Goal: Complete application form

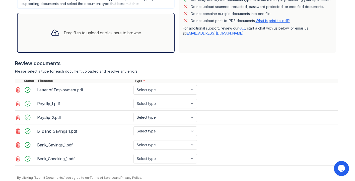
scroll to position [154, 0]
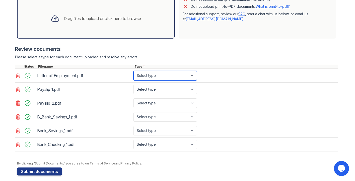
click at [149, 77] on select "Select type Paystub Bank Statement Offer Letter Tax Documents Benefit Award Let…" at bounding box center [164, 76] width 63 height 10
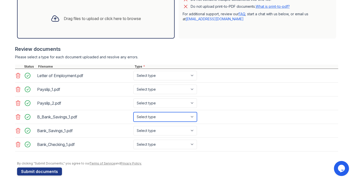
click at [163, 118] on select "Select type Paystub Bank Statement Offer Letter Tax Documents Benefit Award Let…" at bounding box center [164, 117] width 63 height 10
select select "investment_account_statement"
click at [133, 112] on select "Select type Paystub Bank Statement Offer Letter Tax Documents Benefit Award Let…" at bounding box center [164, 117] width 63 height 10
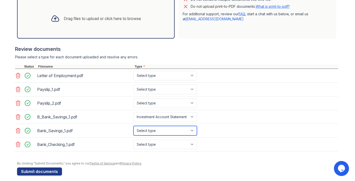
click at [163, 131] on select "Select type Paystub Bank Statement Offer Letter Tax Documents Benefit Award Let…" at bounding box center [164, 131] width 63 height 10
select select "bank_statement"
click at [133, 126] on select "Select type Paystub Bank Statement Offer Letter Tax Documents Benefit Award Let…" at bounding box center [164, 131] width 63 height 10
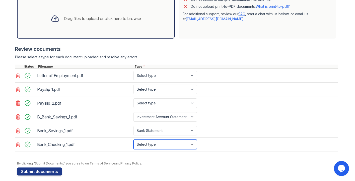
click at [158, 145] on select "Select type Paystub Bank Statement Offer Letter Tax Documents Benefit Award Let…" at bounding box center [164, 145] width 63 height 10
select select "bank_statement"
click at [133, 140] on select "Select type Paystub Bank Statement Offer Letter Tax Documents Benefit Award Let…" at bounding box center [164, 145] width 63 height 10
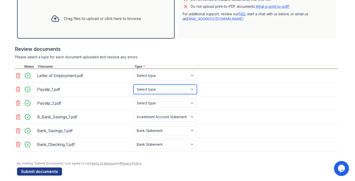
click at [165, 90] on select "Select type Paystub Bank Statement Offer Letter Tax Documents Benefit Award Let…" at bounding box center [164, 90] width 63 height 10
select select "paystub"
click at [133, 85] on select "Select type Paystub Bank Statement Offer Letter Tax Documents Benefit Award Let…" at bounding box center [164, 90] width 63 height 10
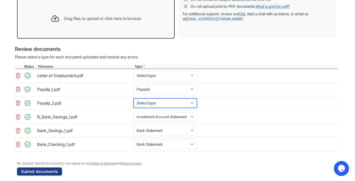
click at [159, 102] on select "Select type Paystub Bank Statement Offer Letter Tax Documents Benefit Award Let…" at bounding box center [164, 103] width 63 height 10
select select "paystub"
click at [133, 98] on select "Select type Paystub Bank Statement Offer Letter Tax Documents Benefit Award Let…" at bounding box center [164, 103] width 63 height 10
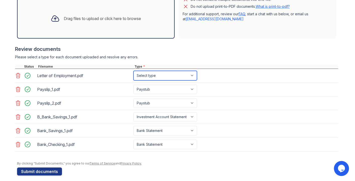
click at [162, 75] on select "Select type Paystub Bank Statement Offer Letter Tax Documents Benefit Award Let…" at bounding box center [164, 76] width 63 height 10
click at [144, 75] on select "Select type Paystub Bank Statement Offer Letter Tax Documents Benefit Award Let…" at bounding box center [164, 76] width 63 height 10
select select "offer_letter"
click at [133, 71] on select "Select type Paystub Bank Statement Offer Letter Tax Documents Benefit Award Let…" at bounding box center [164, 76] width 63 height 10
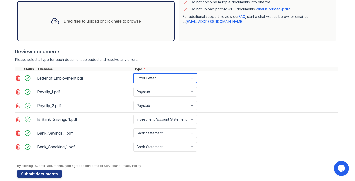
scroll to position [153, 0]
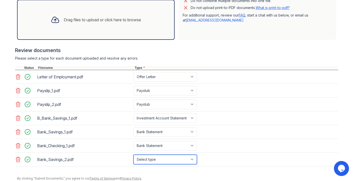
click at [144, 159] on select "Select type Paystub Bank Statement Offer Letter Tax Documents Benefit Award Let…" at bounding box center [164, 160] width 63 height 10
select select "bank_statement"
click at [133, 155] on select "Select type Paystub Bank Statement Offer Letter Tax Documents Benefit Award Let…" at bounding box center [164, 160] width 63 height 10
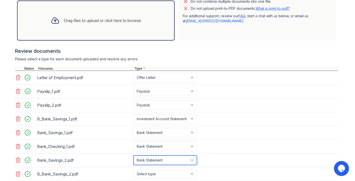
scroll to position [186, 0]
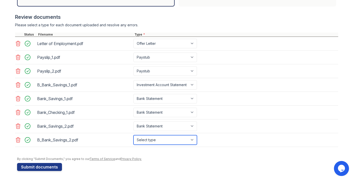
click at [174, 141] on select "Select type Paystub Bank Statement Offer Letter Tax Documents Benefit Award Let…" at bounding box center [164, 140] width 63 height 10
select select "bank_statement"
click at [133, 135] on select "Select type Paystub Bank Statement Offer Letter Tax Documents Benefit Award Let…" at bounding box center [164, 140] width 63 height 10
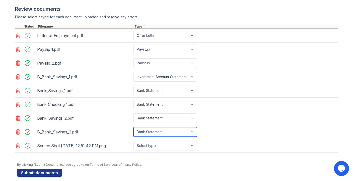
scroll to position [194, 0]
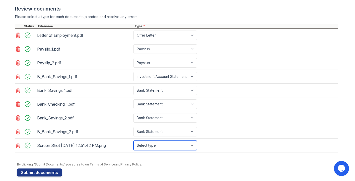
click at [152, 145] on select "Select type Paystub Bank Statement Offer Letter Tax Documents Benefit Award Let…" at bounding box center [164, 146] width 63 height 10
click at [133, 141] on select "Select type Paystub Bank Statement Offer Letter Tax Documents Benefit Award Let…" at bounding box center [164, 146] width 63 height 10
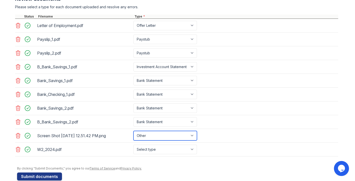
scroll to position [213, 0]
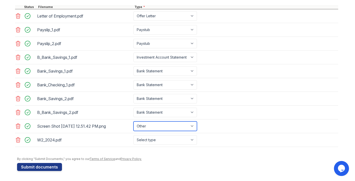
click at [169, 128] on select "Select type Paystub Bank Statement Offer Letter Tax Documents Benefit Award Let…" at bounding box center [164, 127] width 63 height 10
click at [133, 122] on select "Select type Paystub Bank Statement Offer Letter Tax Documents Benefit Award Let…" at bounding box center [164, 127] width 63 height 10
click at [146, 128] on select "Select type Paystub Bank Statement Offer Letter Tax Documents Benefit Award Let…" at bounding box center [164, 127] width 63 height 10
select select "other"
click at [133, 122] on select "Select type Paystub Bank Statement Offer Letter Tax Documents Benefit Award Let…" at bounding box center [164, 127] width 63 height 10
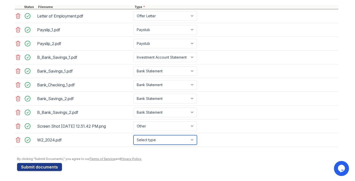
click at [147, 140] on select "Select type Paystub Bank Statement Offer Letter Tax Documents Benefit Award Let…" at bounding box center [164, 140] width 63 height 10
select select "tax_documents"
click at [133, 135] on select "Select type Paystub Bank Statement Offer Letter Tax Documents Benefit Award Let…" at bounding box center [164, 140] width 63 height 10
click at [155, 157] on div at bounding box center [177, 154] width 321 height 5
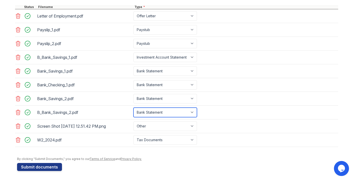
click at [147, 111] on select "Select type Paystub Bank Statement Offer Letter Tax Documents Benefit Award Let…" at bounding box center [164, 113] width 63 height 10
select select "investment_account_statement"
click at [133, 108] on select "Select type Paystub Bank Statement Offer Letter Tax Documents Benefit Award Let…" at bounding box center [164, 113] width 63 height 10
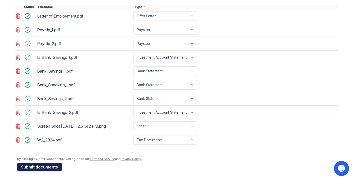
click at [38, 168] on button "Submit documents" at bounding box center [39, 167] width 45 height 8
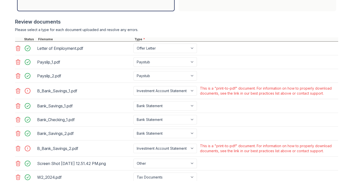
scroll to position [196, 0]
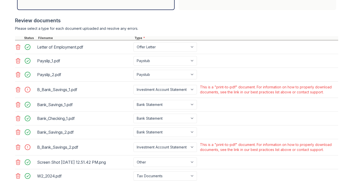
click at [19, 89] on icon at bounding box center [18, 90] width 6 height 6
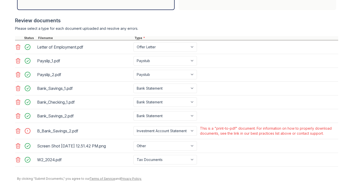
click at [19, 132] on icon at bounding box center [18, 131] width 6 height 6
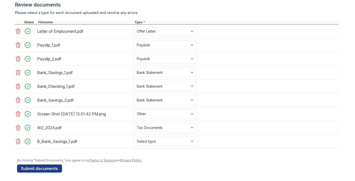
scroll to position [214, 0]
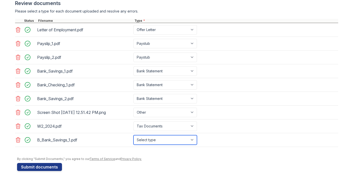
click at [163, 141] on select "Select type Paystub Bank Statement Offer Letter Tax Documents Benefit Award Let…" at bounding box center [164, 140] width 63 height 10
select select "investment_account_statement"
click at [133, 135] on select "Select type Paystub Bank Statement Offer Letter Tax Documents Benefit Award Let…" at bounding box center [164, 140] width 63 height 10
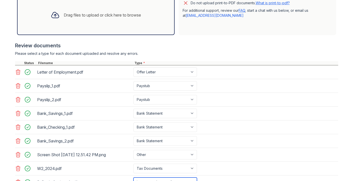
scroll to position [228, 0]
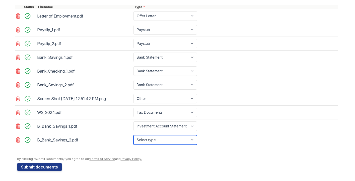
click at [157, 138] on select "Select type Paystub Bank Statement Offer Letter Tax Documents Benefit Award Let…" at bounding box center [164, 140] width 63 height 10
select select "investment_account_statement"
click at [133, 135] on select "Select type Paystub Bank Statement Offer Letter Tax Documents Benefit Award Let…" at bounding box center [164, 140] width 63 height 10
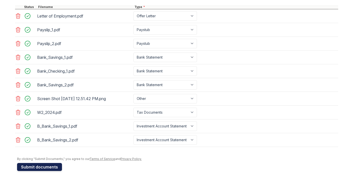
click at [52, 167] on button "Submit documents" at bounding box center [39, 167] width 45 height 8
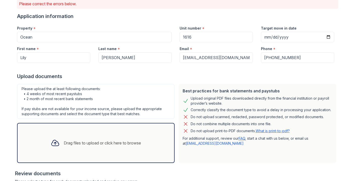
scroll to position [34, 0]
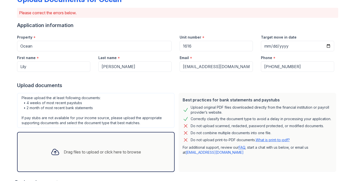
click at [280, 141] on link "What is print-to-pdf?" at bounding box center [272, 140] width 34 height 4
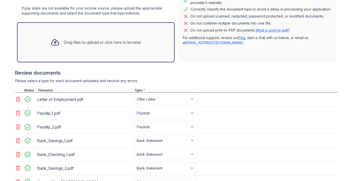
scroll to position [233, 0]
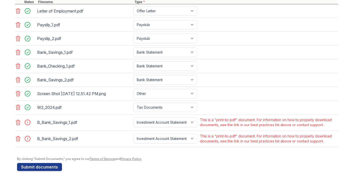
click at [17, 122] on icon at bounding box center [18, 122] width 4 height 5
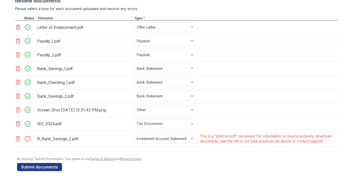
click at [18, 138] on icon at bounding box center [18, 139] width 6 height 6
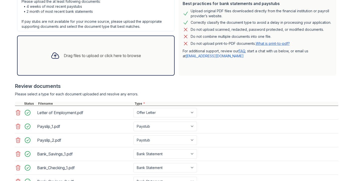
scroll to position [228, 0]
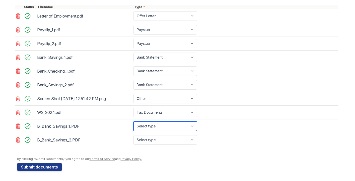
click at [162, 125] on select "Select type Paystub Bank Statement Offer Letter Tax Documents Benefit Award Let…" at bounding box center [164, 127] width 63 height 10
select select "investment_account_statement"
click at [133, 122] on select "Select type Paystub Bank Statement Offer Letter Tax Documents Benefit Award Let…" at bounding box center [164, 127] width 63 height 10
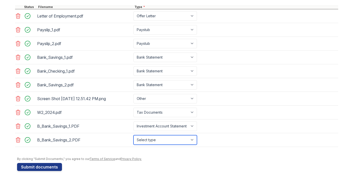
click at [161, 143] on select "Select type Paystub Bank Statement Offer Letter Tax Documents Benefit Award Let…" at bounding box center [164, 140] width 63 height 10
select select "investment_account_statement"
click at [133, 135] on select "Select type Paystub Bank Statement Offer Letter Tax Documents Benefit Award Let…" at bounding box center [164, 140] width 63 height 10
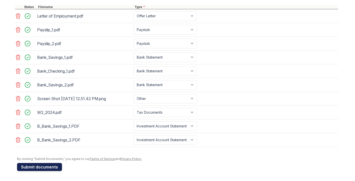
click at [36, 164] on button "Submit documents" at bounding box center [39, 167] width 45 height 8
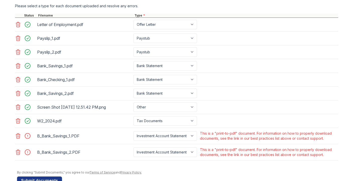
scroll to position [233, 0]
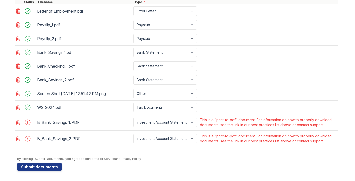
click at [28, 123] on div at bounding box center [29, 122] width 14 height 7
click at [20, 123] on icon at bounding box center [18, 123] width 6 height 6
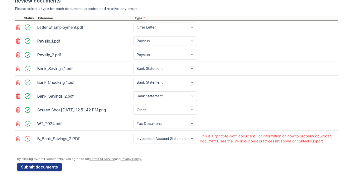
click at [18, 139] on icon at bounding box center [18, 139] width 6 height 6
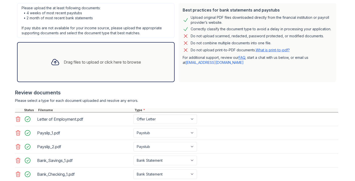
scroll to position [123, 0]
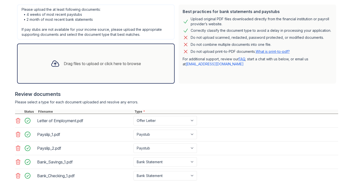
click at [63, 58] on div "Drag files to upload or click here to browse" at bounding box center [96, 63] width 98 height 17
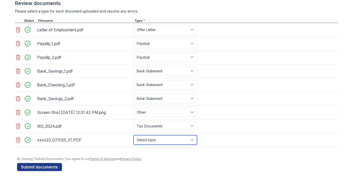
click at [164, 140] on select "Select type Paystub Bank Statement Offer Letter Tax Documents Benefit Award Let…" at bounding box center [164, 140] width 63 height 10
select select "investment_account_statement"
click at [133, 135] on select "Select type Paystub Bank Statement Offer Letter Tax Documents Benefit Award Let…" at bounding box center [164, 140] width 63 height 10
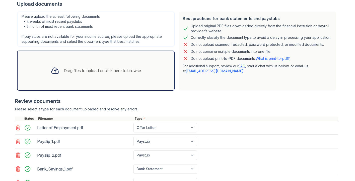
scroll to position [119, 0]
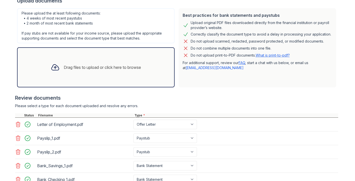
click at [96, 70] on div "Drag files to upload or click here to browse" at bounding box center [102, 67] width 77 height 6
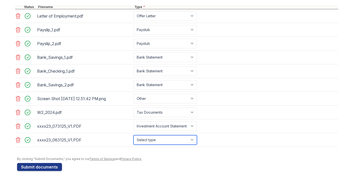
click at [158, 138] on select "Select type Paystub Bank Statement Offer Letter Tax Documents Benefit Award Let…" at bounding box center [164, 140] width 63 height 10
select select "investment_account_statement"
click at [133, 135] on select "Select type Paystub Bank Statement Offer Letter Tax Documents Benefit Award Let…" at bounding box center [164, 140] width 63 height 10
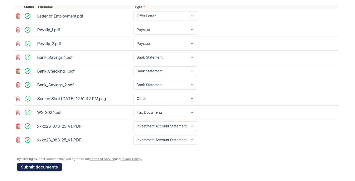
click at [46, 165] on button "Submit documents" at bounding box center [39, 167] width 45 height 8
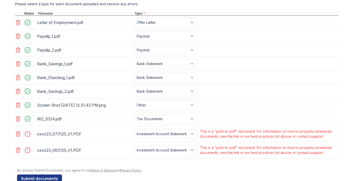
scroll to position [225, 0]
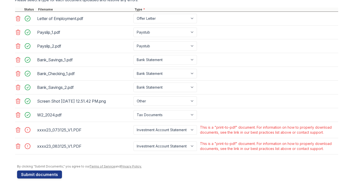
click at [18, 131] on icon at bounding box center [18, 130] width 6 height 6
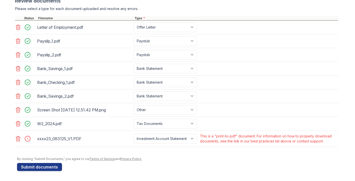
click at [18, 138] on icon at bounding box center [18, 139] width 6 height 6
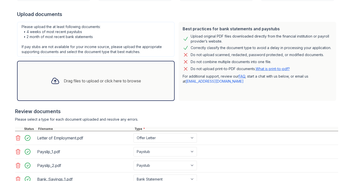
scroll to position [108, 0]
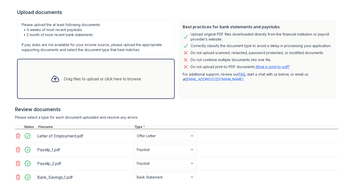
click at [96, 84] on div "Drag files to upload or click here to browse" at bounding box center [96, 78] width 98 height 17
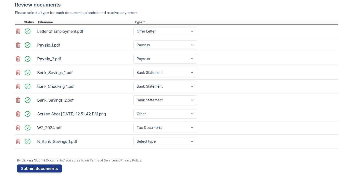
scroll to position [214, 0]
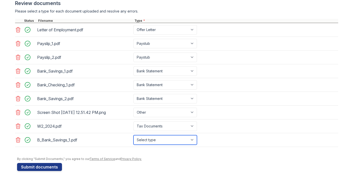
click at [153, 139] on select "Select type Paystub Bank Statement Offer Letter Tax Documents Benefit Award Let…" at bounding box center [164, 140] width 63 height 10
select select "investment_account_statement"
click at [133, 135] on select "Select type Paystub Bank Statement Offer Letter Tax Documents Benefit Award Let…" at bounding box center [164, 140] width 63 height 10
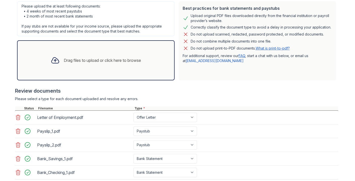
scroll to position [127, 0]
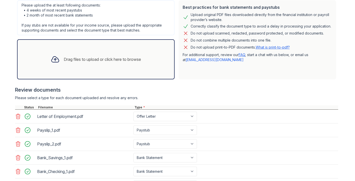
click at [98, 55] on div "Drag files to upload or click here to browse" at bounding box center [96, 59] width 98 height 17
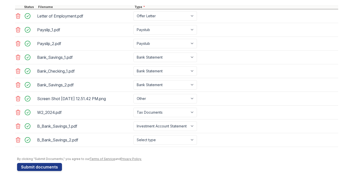
scroll to position [227, 0]
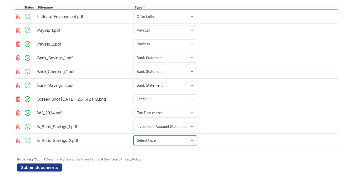
click at [154, 141] on select "Select type Paystub Bank Statement Offer Letter Tax Documents Benefit Award Let…" at bounding box center [164, 141] width 63 height 10
select select "investment_account_statement"
click at [133, 136] on select "Select type Paystub Bank Statement Offer Letter Tax Documents Benefit Award Let…" at bounding box center [164, 141] width 63 height 10
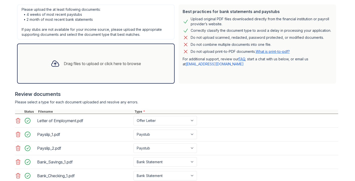
scroll to position [228, 0]
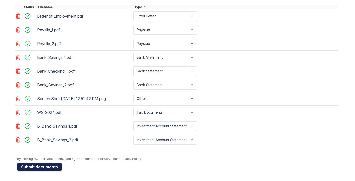
click at [43, 167] on button "Submit documents" at bounding box center [39, 167] width 45 height 8
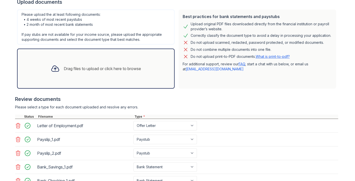
scroll to position [117, 0]
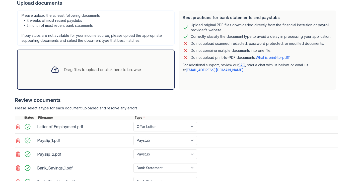
click at [242, 66] on link "FAQ" at bounding box center [241, 65] width 7 height 4
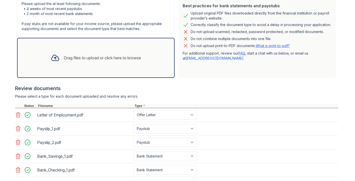
scroll to position [233, 0]
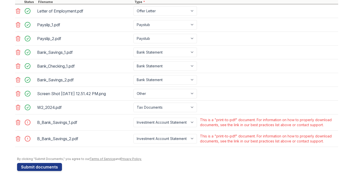
click at [19, 122] on icon at bounding box center [18, 123] width 6 height 6
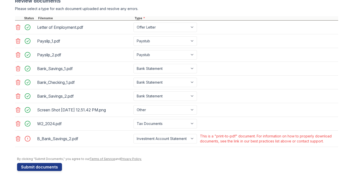
click at [18, 137] on icon at bounding box center [18, 138] width 4 height 5
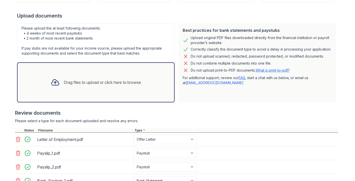
scroll to position [106, 0]
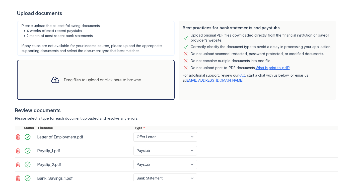
click at [93, 79] on div "Drag files to upload or click here to browse" at bounding box center [102, 80] width 77 height 6
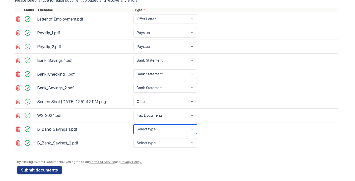
click at [168, 129] on select "Select type Paystub Bank Statement Offer Letter Tax Documents Benefit Award Let…" at bounding box center [164, 130] width 63 height 10
select select "investment_account_statement"
click at [133, 125] on select "Select type Paystub Bank Statement Offer Letter Tax Documents Benefit Award Let…" at bounding box center [164, 130] width 63 height 10
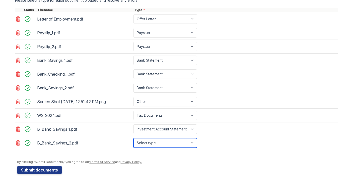
click at [164, 142] on select "Select type Paystub Bank Statement Offer Letter Tax Documents Benefit Award Let…" at bounding box center [164, 143] width 63 height 10
select select "investment_account_statement"
click at [133, 138] on select "Select type Paystub Bank Statement Offer Letter Tax Documents Benefit Award Let…" at bounding box center [164, 143] width 63 height 10
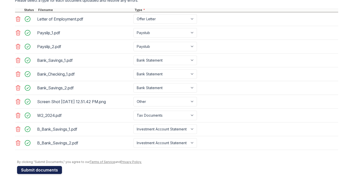
click at [50, 170] on button "Submit documents" at bounding box center [39, 170] width 45 height 8
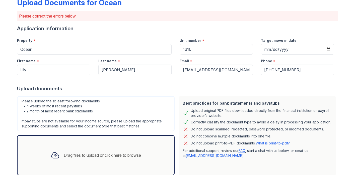
scroll to position [31, 0]
click at [72, 150] on div "Drag files to upload or click here to browse" at bounding box center [96, 155] width 98 height 17
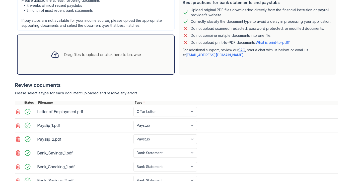
scroll to position [260, 0]
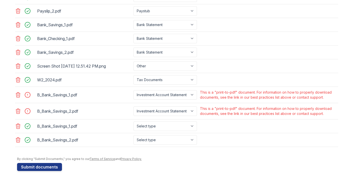
click at [19, 113] on icon at bounding box center [18, 111] width 6 height 6
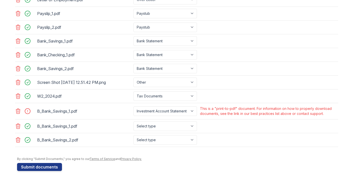
scroll to position [244, 0]
click at [19, 113] on icon at bounding box center [18, 111] width 6 height 6
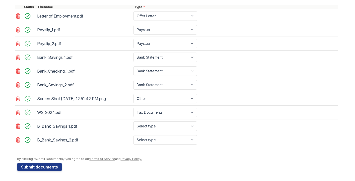
scroll to position [228, 0]
click at [36, 167] on button "Submit documents" at bounding box center [39, 167] width 45 height 8
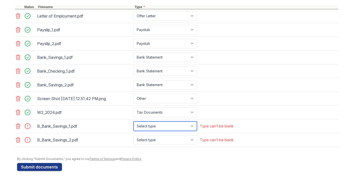
click at [161, 124] on select "Select type Paystub Bank Statement Offer Letter Tax Documents Benefit Award Let…" at bounding box center [164, 127] width 63 height 10
select select "investment_account_statement"
click at [133, 122] on select "Select type Paystub Bank Statement Offer Letter Tax Documents Benefit Award Let…" at bounding box center [164, 127] width 63 height 10
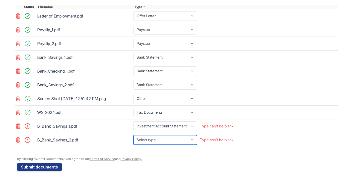
click at [165, 139] on select "Select type Paystub Bank Statement Offer Letter Tax Documents Benefit Award Let…" at bounding box center [164, 140] width 63 height 10
select select "investment_account_statement"
click at [133, 135] on select "Select type Paystub Bank Statement Offer Letter Tax Documents Benefit Award Let…" at bounding box center [164, 140] width 63 height 10
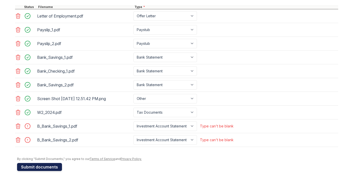
click at [49, 169] on button "Submit documents" at bounding box center [39, 167] width 45 height 8
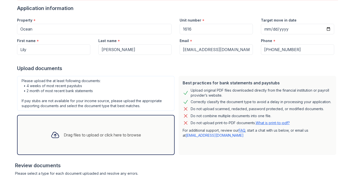
scroll to position [52, 0]
click at [255, 139] on div "Best practices for bank statements and paystubs Upload original PDF files downl…" at bounding box center [256, 115] width 157 height 79
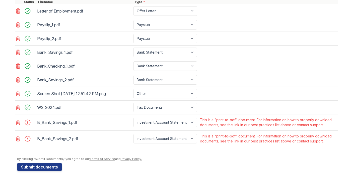
scroll to position [0, 0]
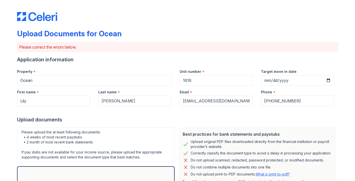
click at [69, 75] on div "Property *" at bounding box center [94, 70] width 154 height 10
click at [67, 92] on div "First name *" at bounding box center [53, 91] width 73 height 10
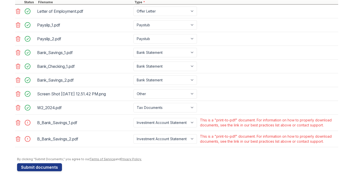
scroll to position [233, 0]
click at [74, 120] on div "B_Bank_Savings_1.pdf" at bounding box center [84, 123] width 94 height 8
click at [19, 121] on icon at bounding box center [18, 123] width 6 height 6
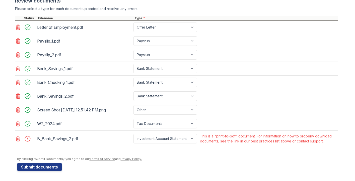
click at [19, 138] on icon at bounding box center [18, 139] width 6 height 6
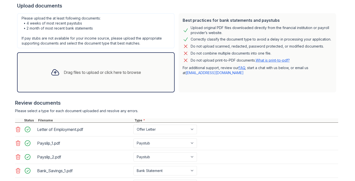
scroll to position [0, 0]
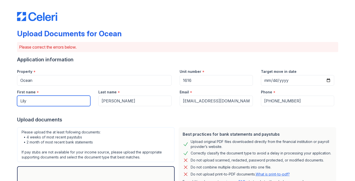
click at [24, 100] on input "Lily" at bounding box center [53, 101] width 73 height 11
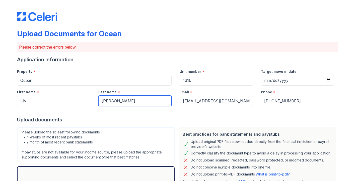
click at [118, 100] on input "[PERSON_NAME]" at bounding box center [134, 101] width 73 height 11
click at [214, 112] on div at bounding box center [177, 111] width 321 height 10
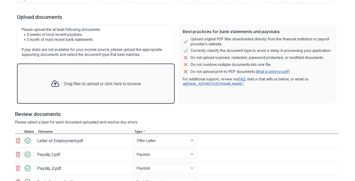
scroll to position [108, 0]
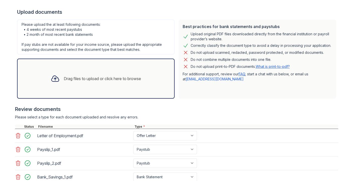
click at [242, 76] on p "For additional support, review our FAQ , start a chat with us below, or email u…" at bounding box center [256, 77] width 149 height 10
click at [242, 74] on link "FAQ" at bounding box center [241, 74] width 7 height 4
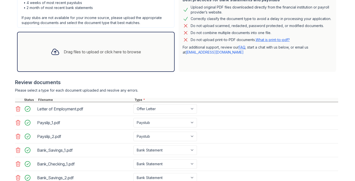
scroll to position [129, 0]
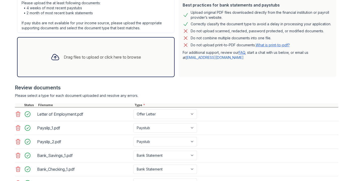
click at [88, 57] on div "Drag files to upload or click here to browse" at bounding box center [102, 57] width 77 height 6
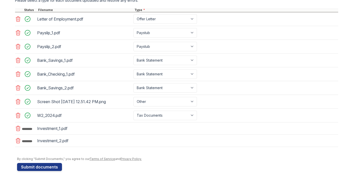
scroll to position [228, 0]
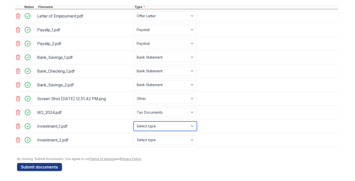
click at [154, 126] on select "Select type Paystub Bank Statement Offer Letter Tax Documents Benefit Award Let…" at bounding box center [164, 127] width 63 height 10
select select "investment_account_statement"
click at [133, 122] on select "Select type Paystub Bank Statement Offer Letter Tax Documents Benefit Award Let…" at bounding box center [164, 127] width 63 height 10
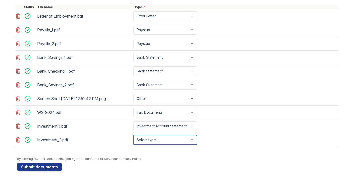
click at [157, 142] on select "Select type Paystub Bank Statement Offer Letter Tax Documents Benefit Award Let…" at bounding box center [164, 140] width 63 height 10
select select "investment_account_statement"
click at [133, 135] on select "Select type Paystub Bank Statement Offer Letter Tax Documents Benefit Award Let…" at bounding box center [164, 140] width 63 height 10
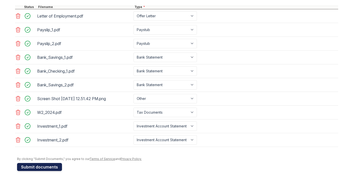
click at [48, 166] on button "Submit documents" at bounding box center [39, 167] width 45 height 8
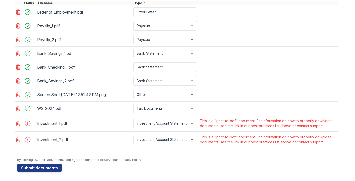
scroll to position [233, 0]
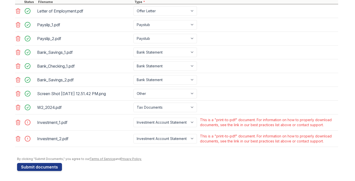
click at [18, 120] on icon at bounding box center [18, 122] width 4 height 5
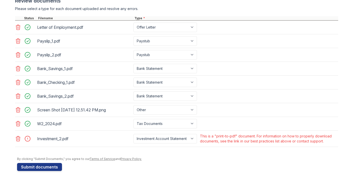
click at [19, 138] on icon at bounding box center [18, 138] width 4 height 5
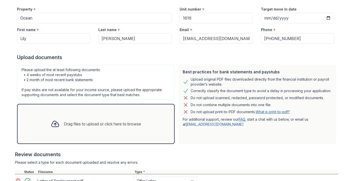
scroll to position [200, 0]
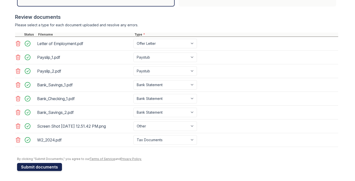
click at [37, 168] on button "Submit documents" at bounding box center [39, 167] width 45 height 8
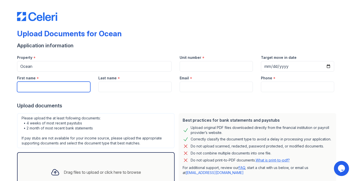
click at [52, 89] on input "First name" at bounding box center [53, 87] width 73 height 11
type input "Lily"
type input "[PERSON_NAME]"
type input "[EMAIL_ADDRESS][DOMAIN_NAME]"
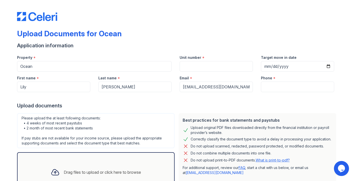
type input "2036093370"
click at [210, 70] on input "Unit number" at bounding box center [215, 66] width 73 height 11
type input "1616"
click at [280, 62] on input "Target move in date" at bounding box center [297, 66] width 73 height 11
click at [327, 64] on input "Target move in date" at bounding box center [297, 66] width 73 height 11
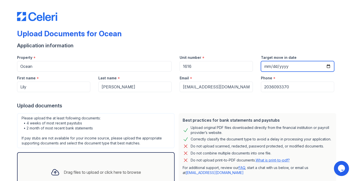
click at [329, 64] on input "2025-11-15" at bounding box center [297, 66] width 73 height 11
click at [326, 67] on input "2025-12-12" at bounding box center [297, 66] width 73 height 11
type input "[DATE]"
click at [176, 115] on div "Best practices for bank statements and paystubs Upload original PDF files downl…" at bounding box center [256, 152] width 161 height 83
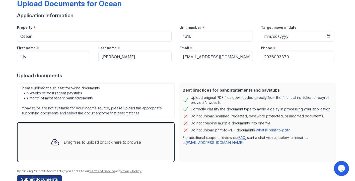
scroll to position [42, 0]
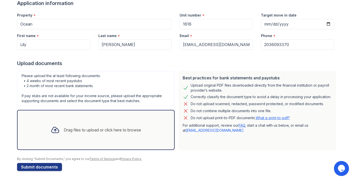
click at [89, 134] on div "Drag files to upload or click here to browse" at bounding box center [96, 130] width 98 height 17
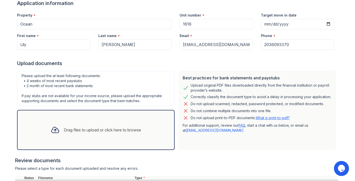
scroll to position [103, 0]
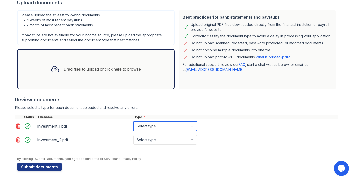
click at [159, 126] on select "Select type Paystub Bank Statement Offer Letter Tax Documents Benefit Award Let…" at bounding box center [164, 127] width 63 height 10
select select "other"
click at [133, 122] on select "Select type Paystub Bank Statement Offer Letter Tax Documents Benefit Award Let…" at bounding box center [164, 127] width 63 height 10
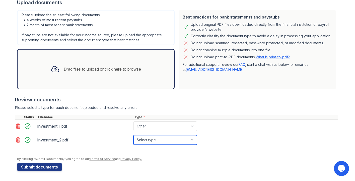
click at [155, 143] on select "Select type Paystub Bank Statement Offer Letter Tax Documents Benefit Award Let…" at bounding box center [164, 140] width 63 height 10
select select "other"
click at [133, 135] on select "Select type Paystub Bank Statement Offer Letter Tax Documents Benefit Award Let…" at bounding box center [164, 140] width 63 height 10
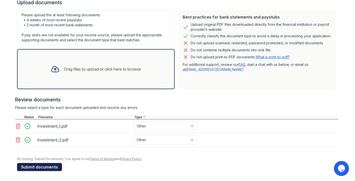
click at [50, 167] on button "Submit documents" at bounding box center [39, 167] width 45 height 8
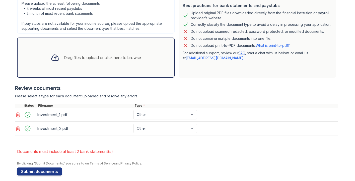
scroll to position [133, 0]
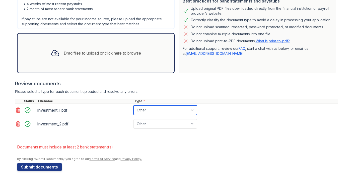
click at [154, 112] on select "Paystub Bank Statement Offer Letter Tax Documents Benefit Award Letter Investme…" at bounding box center [164, 110] width 63 height 10
select select "bank_statement"
click at [133, 105] on select "Paystub Bank Statement Offer Letter Tax Documents Benefit Award Letter Investme…" at bounding box center [164, 110] width 63 height 10
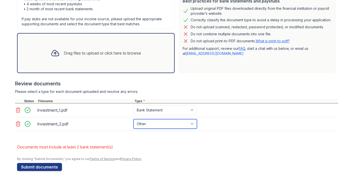
click at [142, 123] on select "Paystub Bank Statement Offer Letter Tax Documents Benefit Award Letter Investme…" at bounding box center [164, 124] width 63 height 10
select select "bank_statement"
click at [133, 119] on select "Paystub Bank Statement Offer Letter Tax Documents Benefit Award Letter Investme…" at bounding box center [164, 124] width 63 height 10
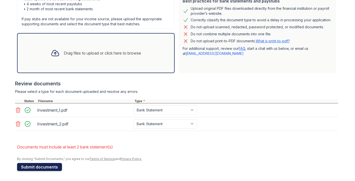
click at [24, 169] on button "Submit documents" at bounding box center [39, 167] width 45 height 8
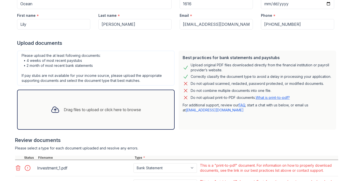
scroll to position [122, 0]
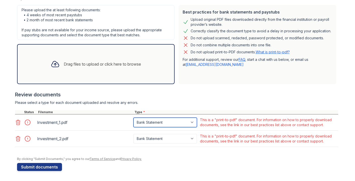
click at [156, 124] on select "Paystub Bank Statement Offer Letter Tax Documents Benefit Award Letter Investme…" at bounding box center [164, 123] width 63 height 10
select select "other"
click at [133, 118] on select "Paystub Bank Statement Offer Letter Tax Documents Benefit Award Letter Investme…" at bounding box center [164, 123] width 63 height 10
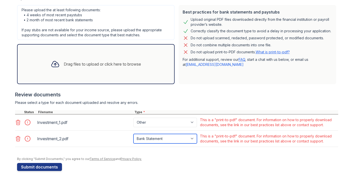
click at [153, 139] on select "Paystub Bank Statement Offer Letter Tax Documents Benefit Award Letter Investme…" at bounding box center [164, 139] width 63 height 10
select select "other"
click at [133, 134] on select "Paystub Bank Statement Offer Letter Tax Documents Benefit Award Letter Investme…" at bounding box center [164, 139] width 63 height 10
click at [106, 56] on div "Drag files to upload or click here to browse" at bounding box center [96, 64] width 98 height 17
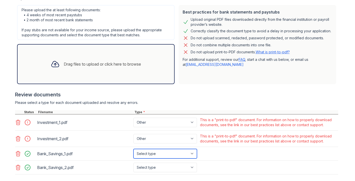
click at [157, 154] on select "Select type Paystub Bank Statement Offer Letter Tax Documents Benefit Award Let…" at bounding box center [164, 154] width 63 height 10
select select "bank_statement"
click at [133, 149] on select "Select type Paystub Bank Statement Offer Letter Tax Documents Benefit Award Let…" at bounding box center [164, 154] width 63 height 10
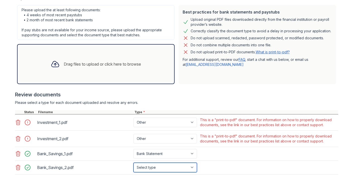
click at [156, 166] on select "Select type Paystub Bank Statement Offer Letter Tax Documents Benefit Award Let…" at bounding box center [164, 168] width 63 height 10
select select "bank_statement"
click at [133, 163] on select "Select type Paystub Bank Statement Offer Letter Tax Documents Benefit Award Let…" at bounding box center [164, 168] width 63 height 10
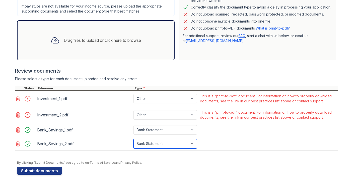
scroll to position [150, 0]
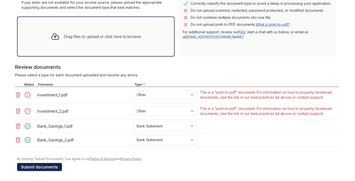
click at [49, 166] on button "Submit documents" at bounding box center [39, 167] width 45 height 8
